Goal: Information Seeking & Learning: Learn about a topic

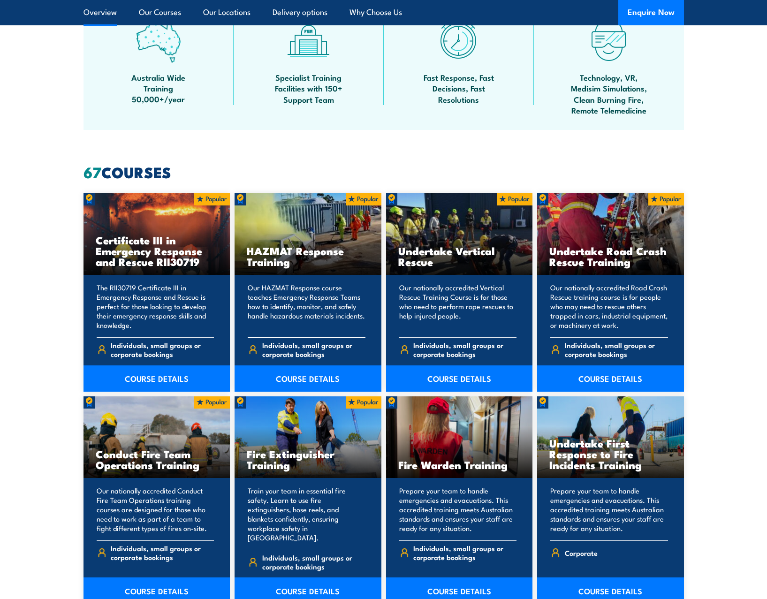
scroll to position [610, 0]
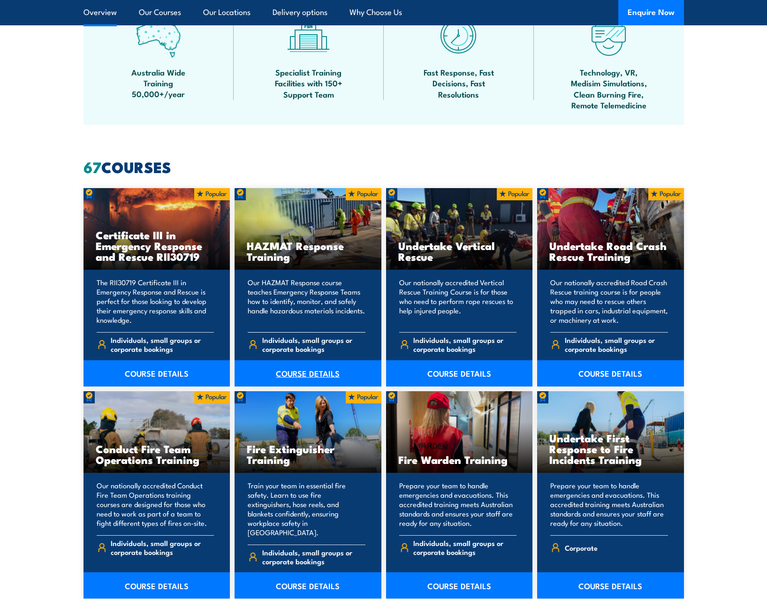
click at [309, 367] on link "COURSE DETAILS" at bounding box center [307, 373] width 147 height 26
click at [166, 369] on link "COURSE DETAILS" at bounding box center [156, 373] width 147 height 26
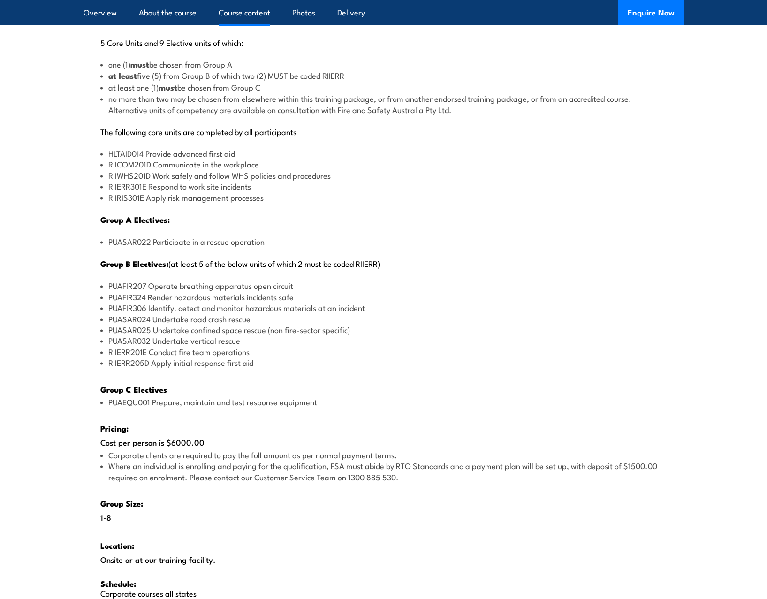
scroll to position [1078, 0]
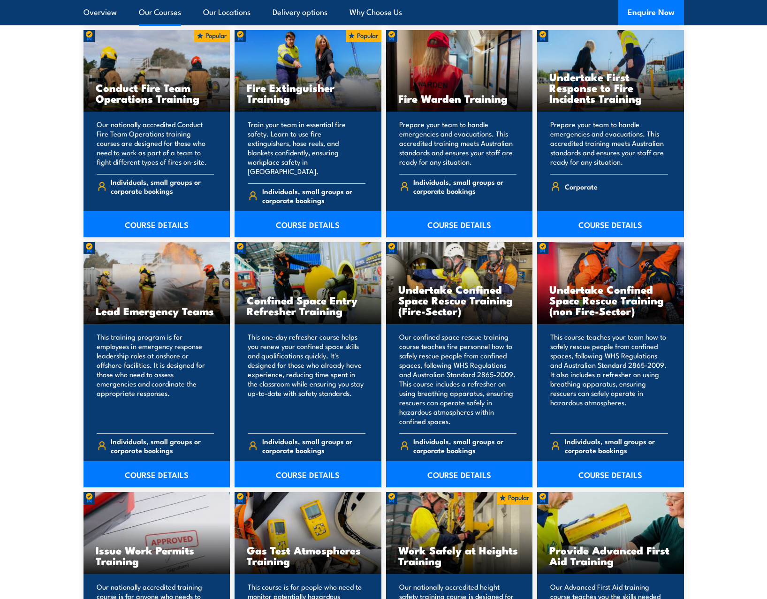
scroll to position [985, 0]
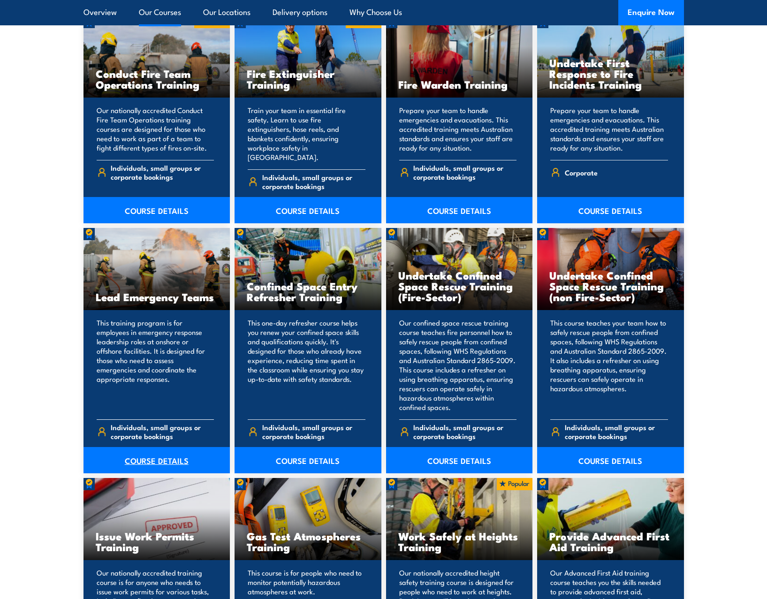
click at [163, 447] on link "COURSE DETAILS" at bounding box center [156, 460] width 147 height 26
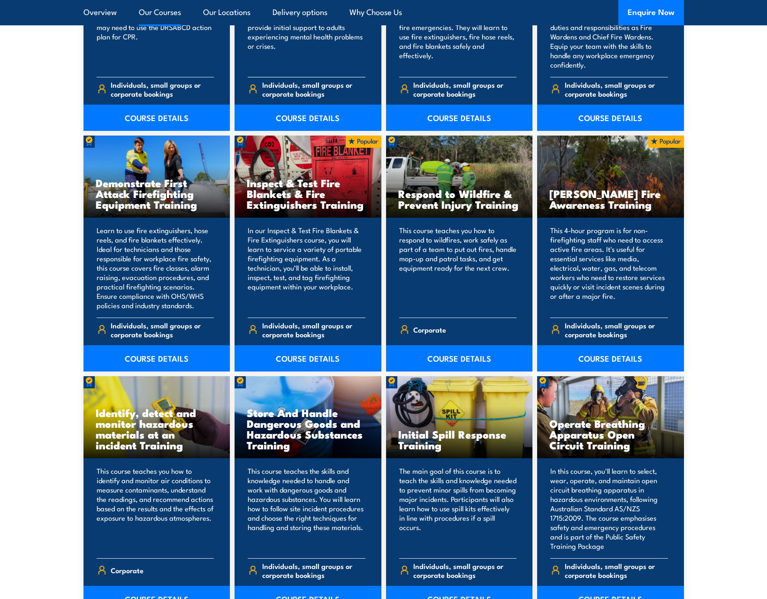
scroll to position [1782, 0]
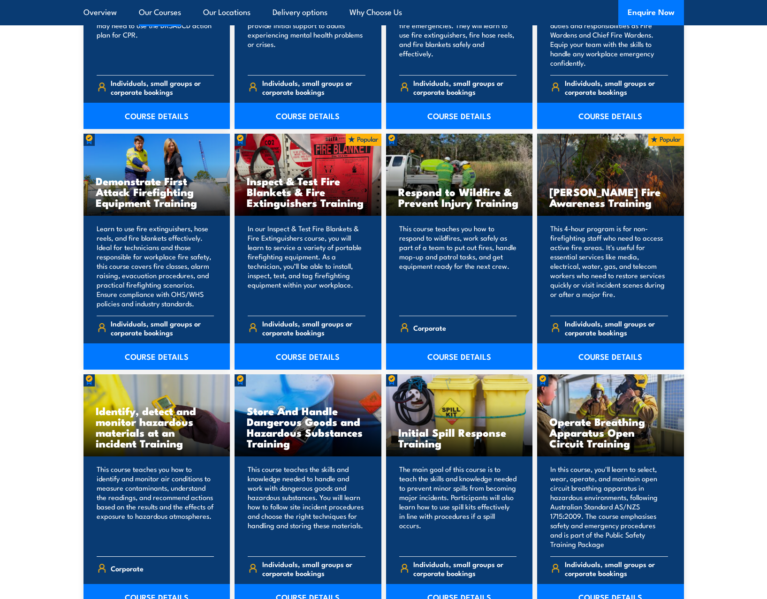
click at [151, 584] on link "COURSE DETAILS" at bounding box center [156, 597] width 147 height 26
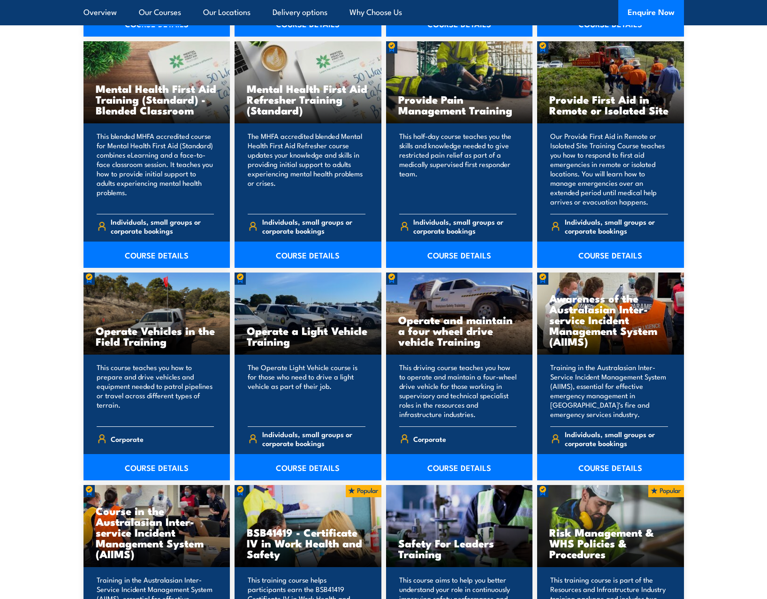
scroll to position [3798, 0]
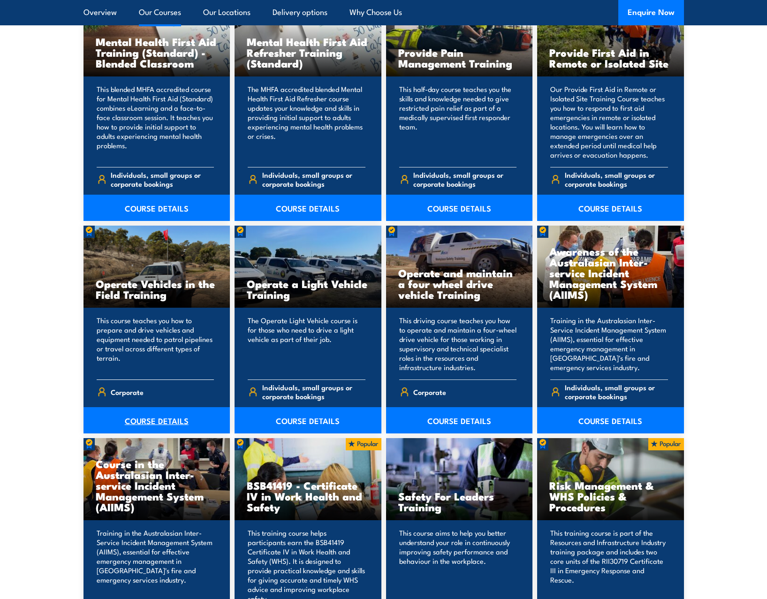
click at [144, 407] on link "COURSE DETAILS" at bounding box center [156, 420] width 147 height 26
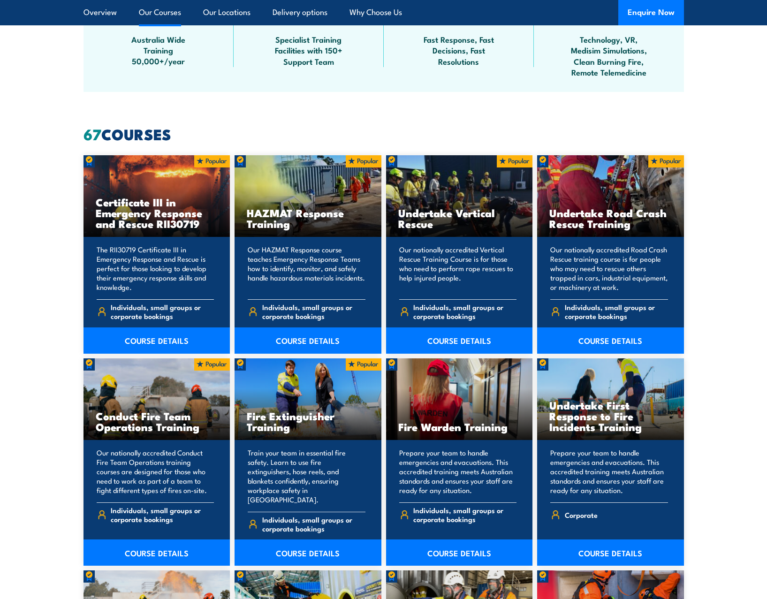
scroll to position [657, 0]
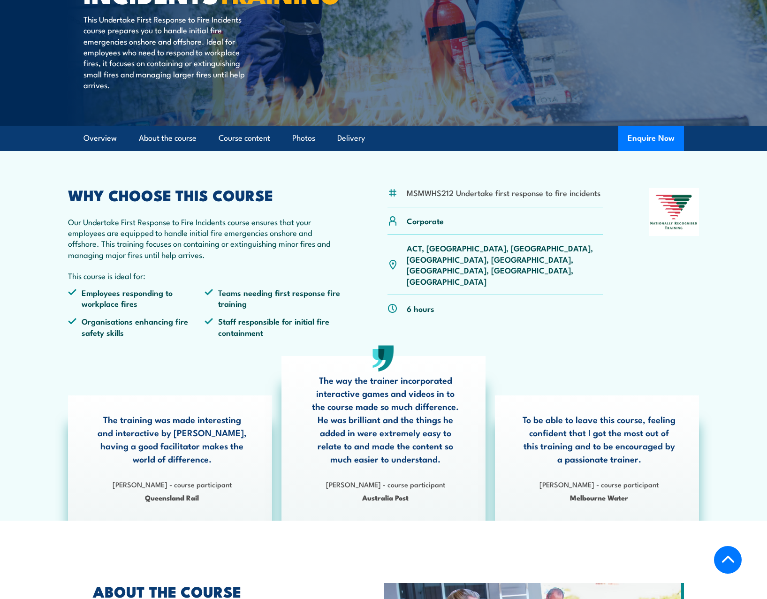
scroll to position [188, 0]
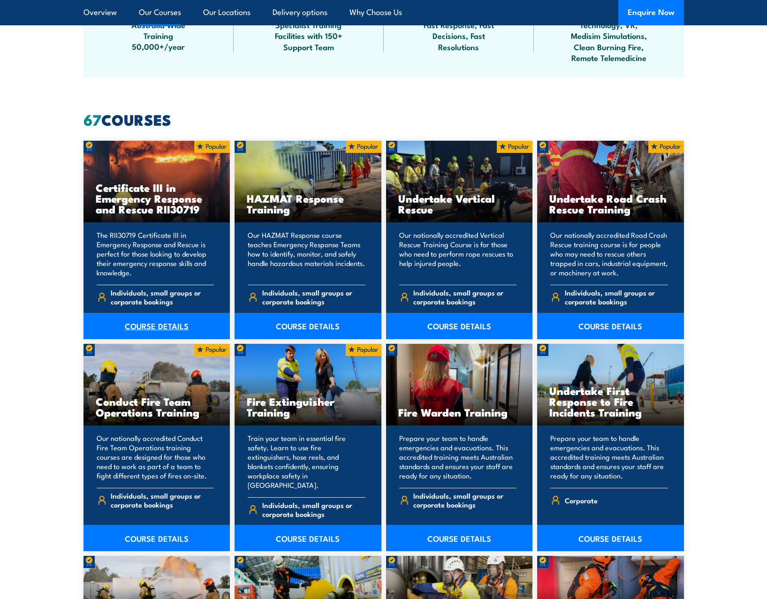
click at [133, 319] on link "COURSE DETAILS" at bounding box center [156, 326] width 147 height 26
